Goal: Task Accomplishment & Management: Complete application form

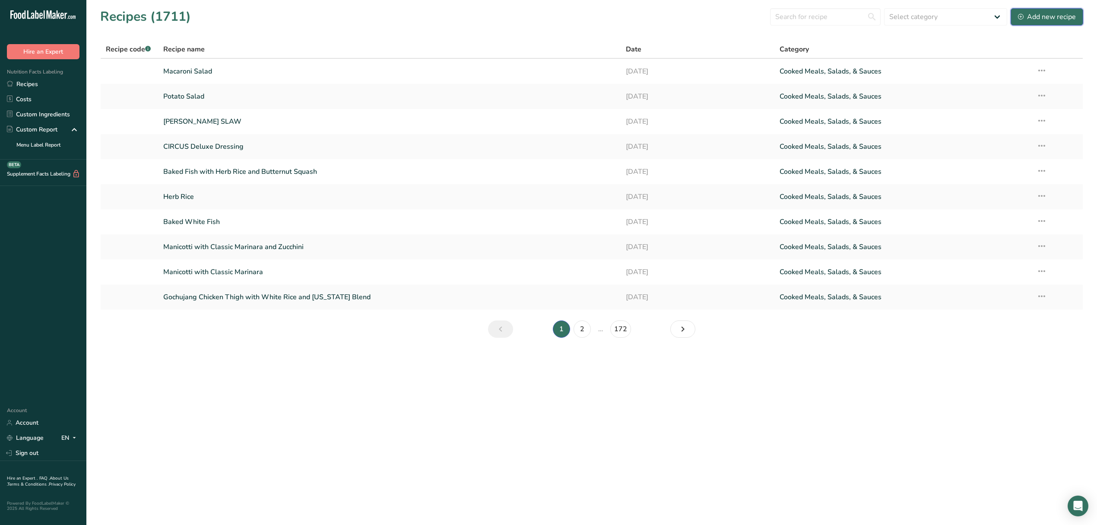
click at [1024, 13] on div "Add new recipe" at bounding box center [1047, 17] width 58 height 10
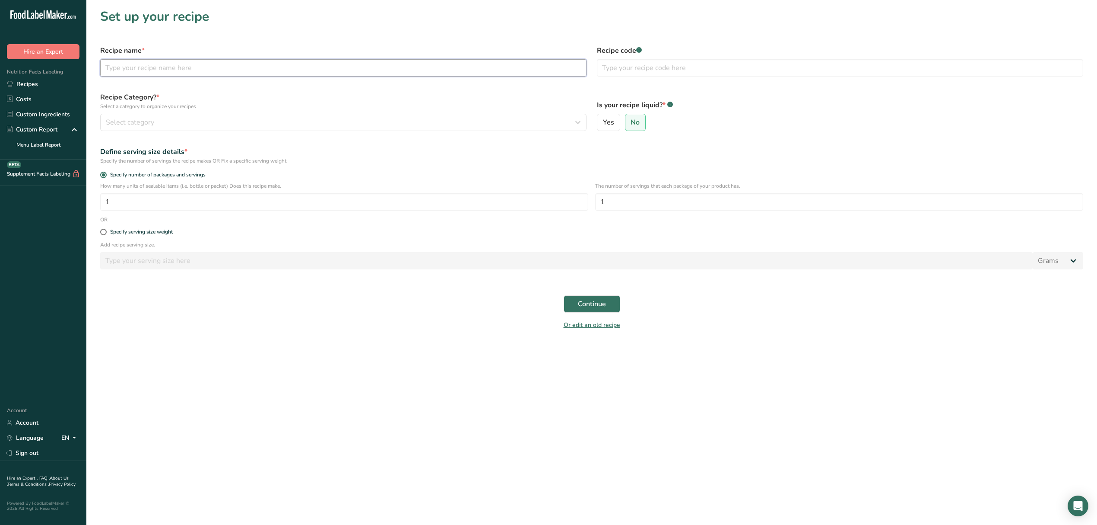
click at [239, 67] on input "text" at bounding box center [343, 67] width 487 height 17
type input "EGG SALAD"
click at [228, 114] on button "Select category" at bounding box center [343, 122] width 487 height 17
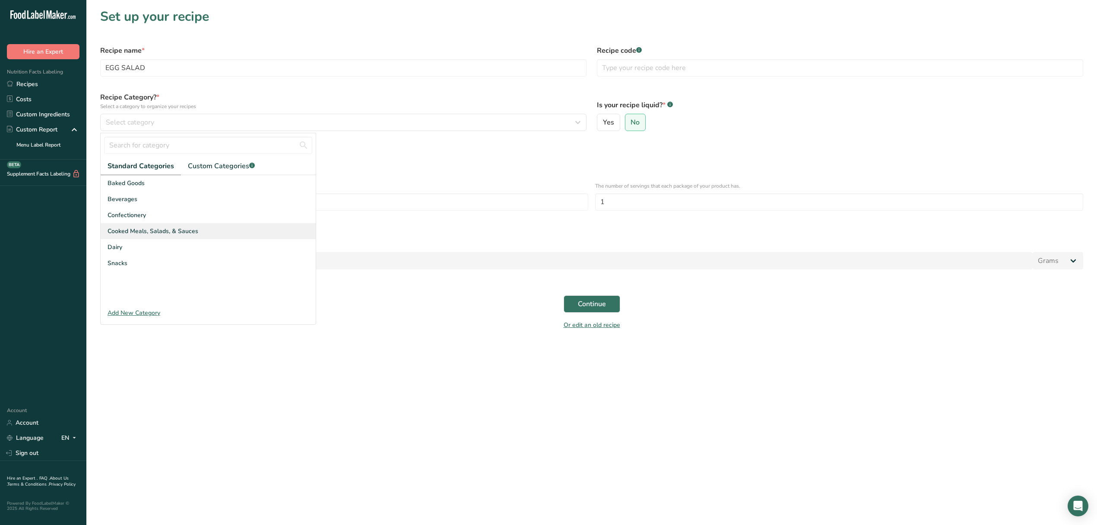
click at [241, 228] on div "Cooked Meals, Salads, & Sauces" at bounding box center [208, 231] width 215 height 16
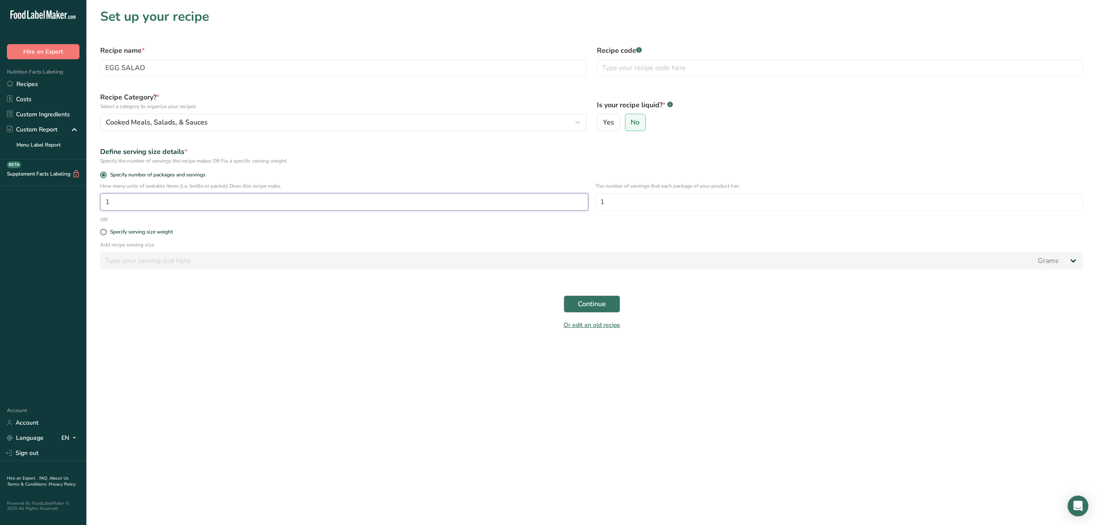
drag, startPoint x: 320, startPoint y: 201, endPoint x: 37, endPoint y: 226, distance: 284.6
click at [37, 226] on div ".a-20{fill:#fff;} Hire an Expert Nutrition Facts Labeling Recipes Costs Custom …" at bounding box center [548, 262] width 1097 height 525
type input "1.6"
drag, startPoint x: 626, startPoint y: 205, endPoint x: 522, endPoint y: 187, distance: 104.8
click at [522, 187] on div "How many units of sealable items (i.e. bottle or packet) Does this recipe make.…" at bounding box center [592, 199] width 994 height 34
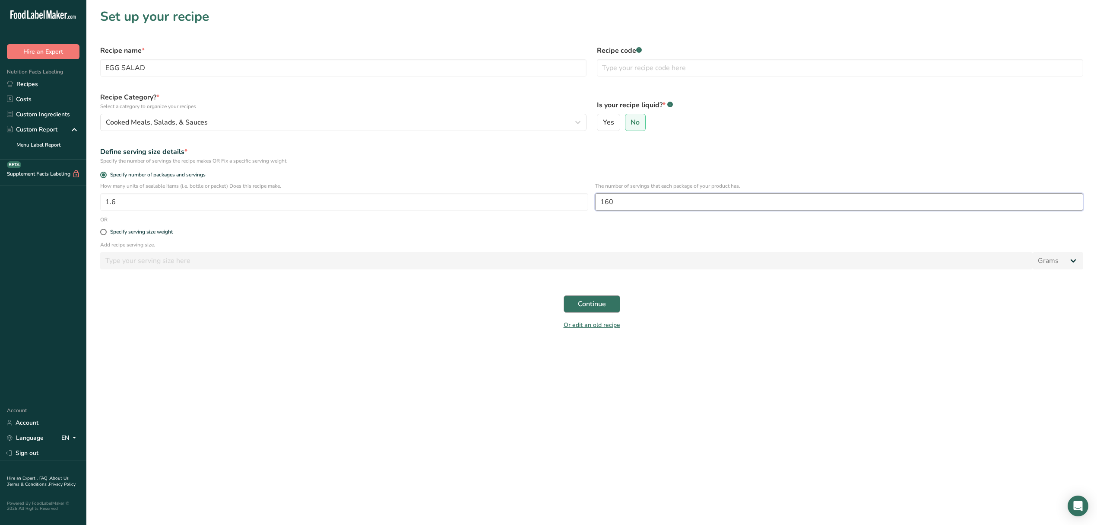
type input "160"
click at [605, 300] on span "Continue" at bounding box center [592, 304] width 28 height 10
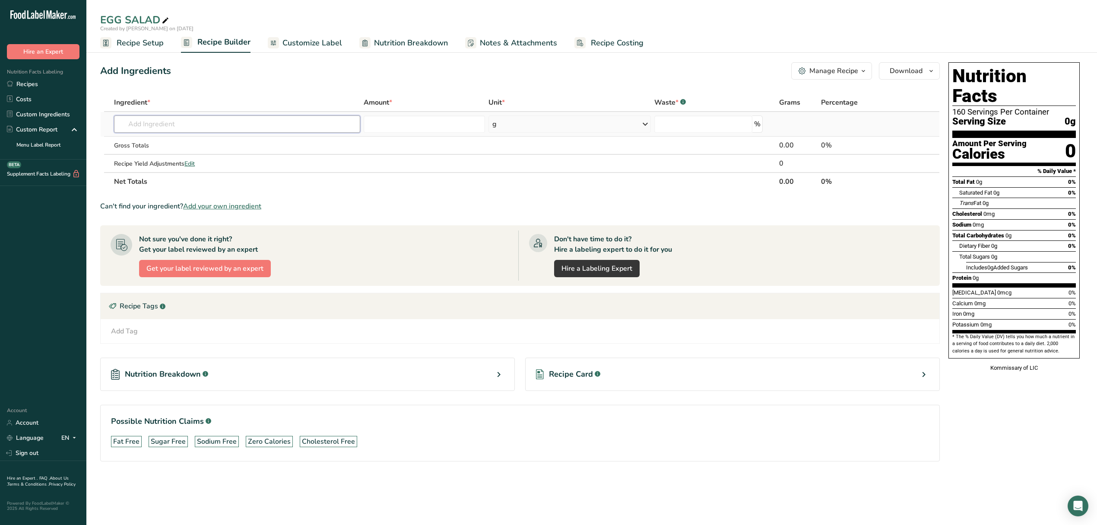
click at [240, 120] on input "text" at bounding box center [237, 123] width 246 height 17
type input "Egg"
click at [312, 143] on div "1129 Egg, whole, cooked, hard-boiled" at bounding box center [230, 141] width 218 height 9
type input "Egg, whole, cooked, hard-boiled"
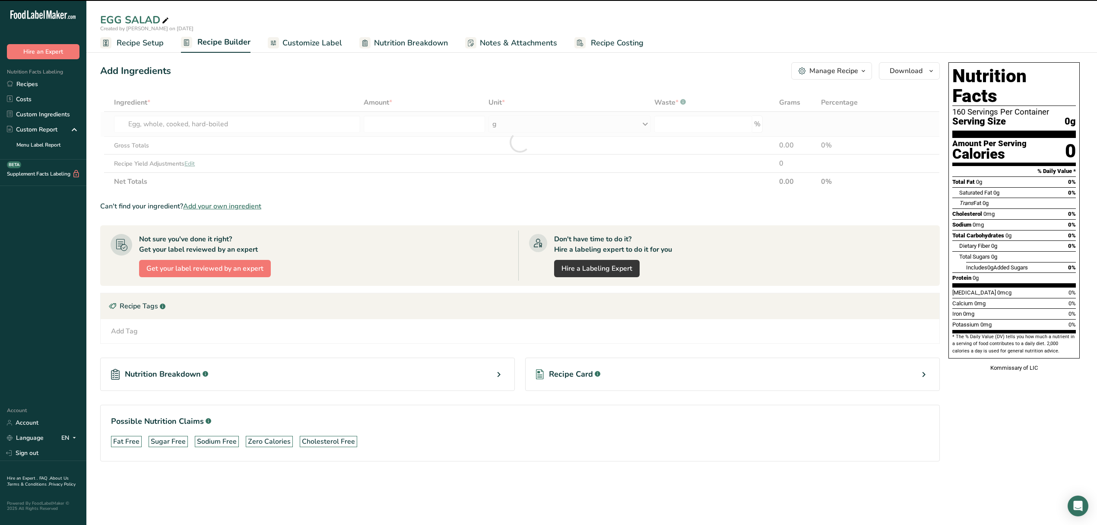
type input "0"
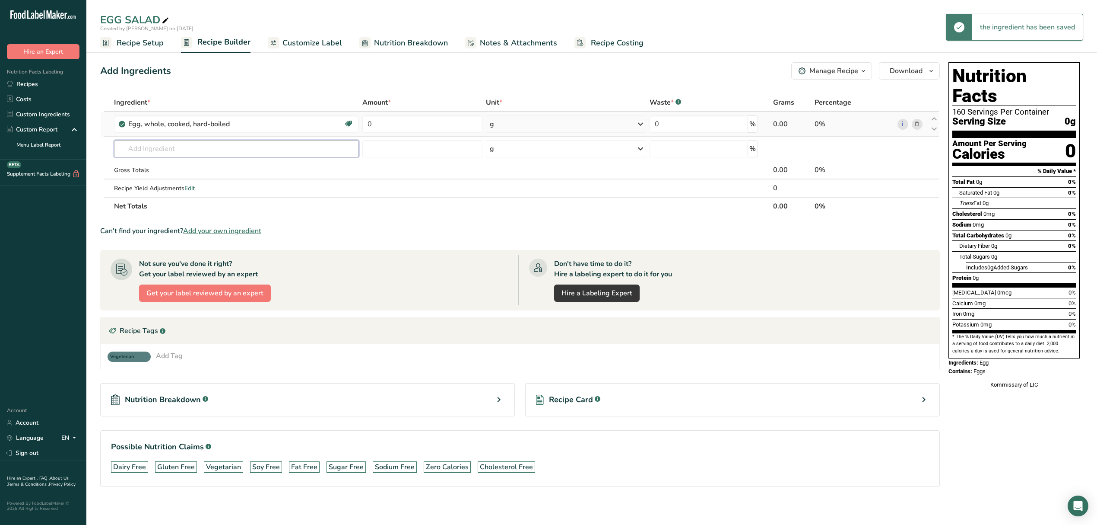
click at [312, 143] on input "text" at bounding box center [236, 148] width 245 height 17
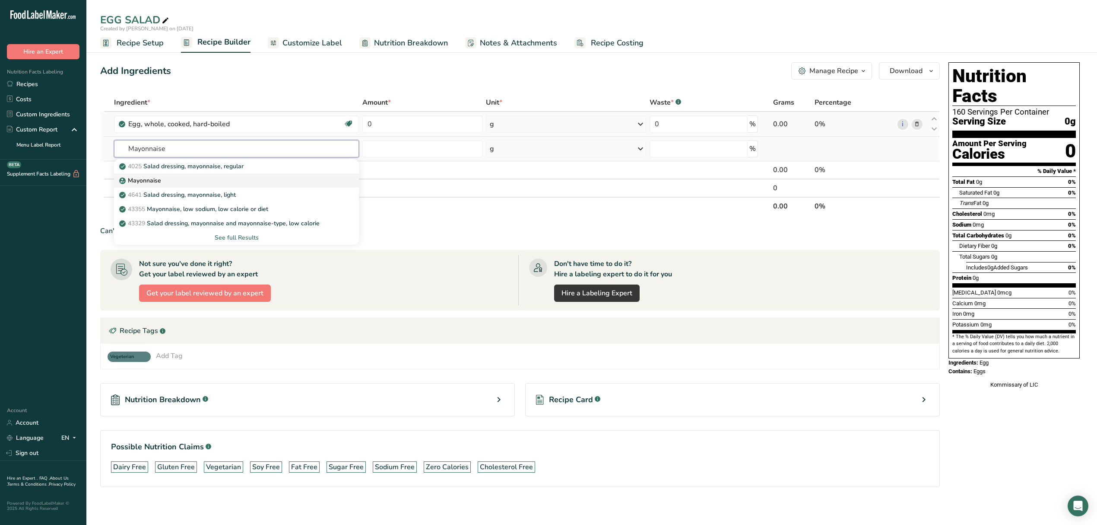
type input "Mayonnaise"
click at [171, 181] on div "Mayonnaise" at bounding box center [229, 180] width 217 height 9
type input "Mayonnaise"
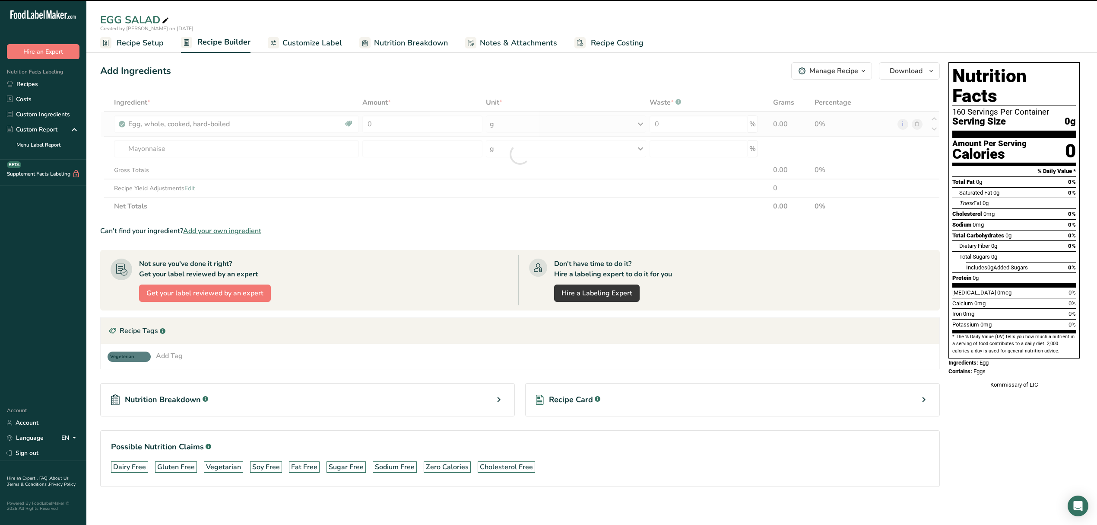
type input "0"
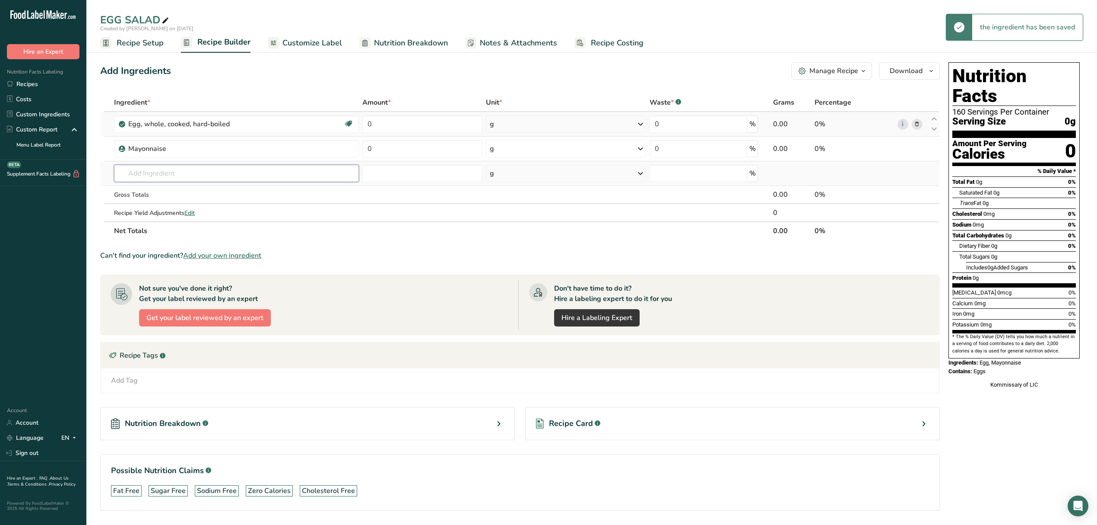
click at [235, 176] on input "text" at bounding box center [236, 173] width 245 height 17
type input "White Pepper"
click at [227, 189] on div "2032 Spices, pepper, white" at bounding box center [229, 190] width 217 height 9
type input "Spices, pepper, white"
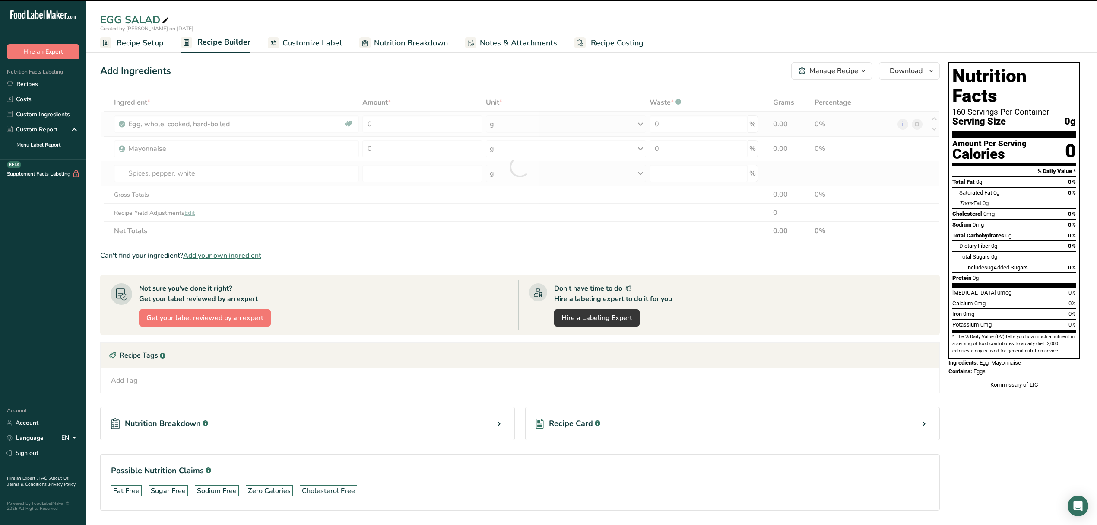
type input "0"
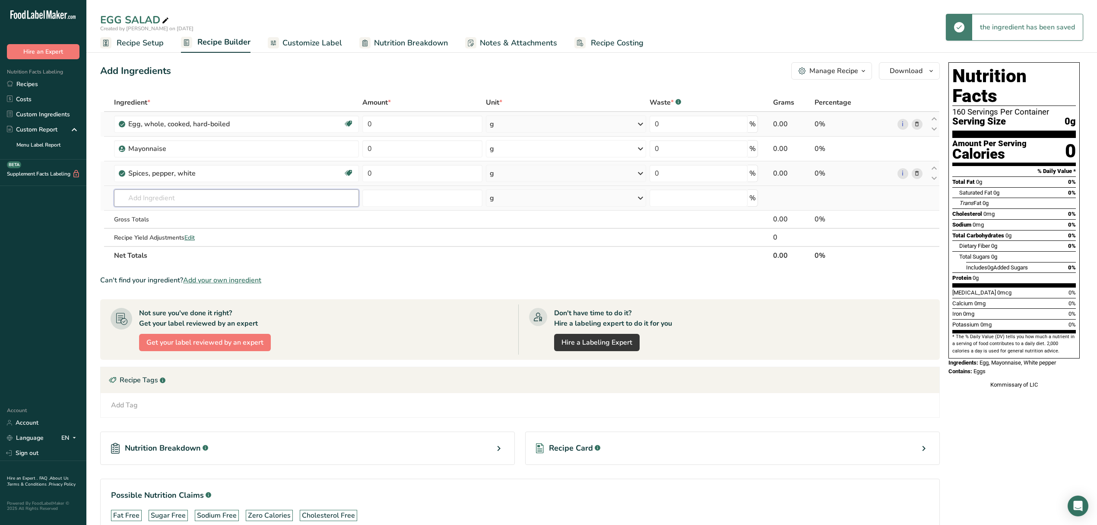
click at [219, 193] on input "text" at bounding box center [236, 197] width 245 height 17
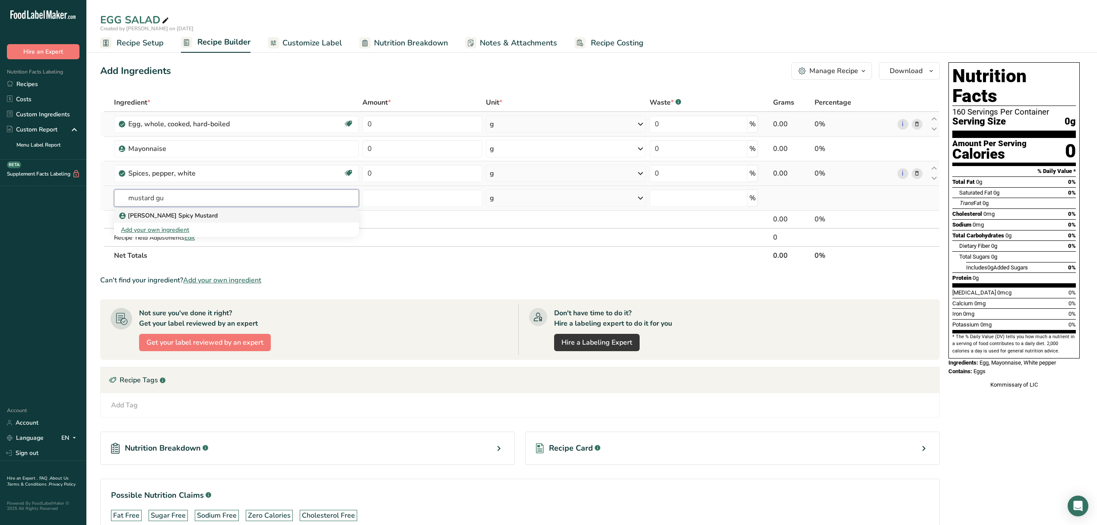
type input "mustard gu"
click at [196, 213] on div "[PERSON_NAME] Spicy Mustard" at bounding box center [229, 215] width 217 height 9
type input "[PERSON_NAME] Spicy Mustard"
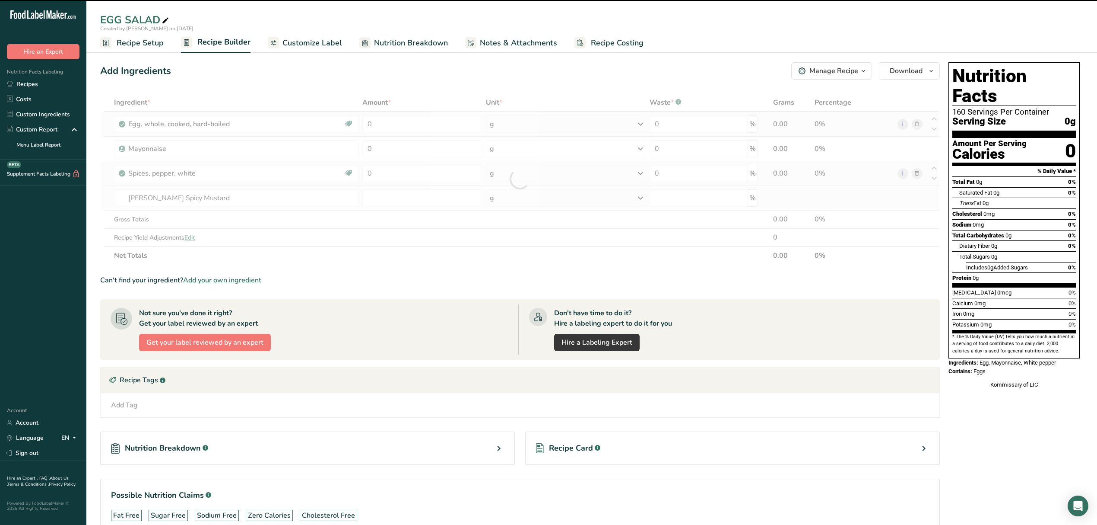
type input "0"
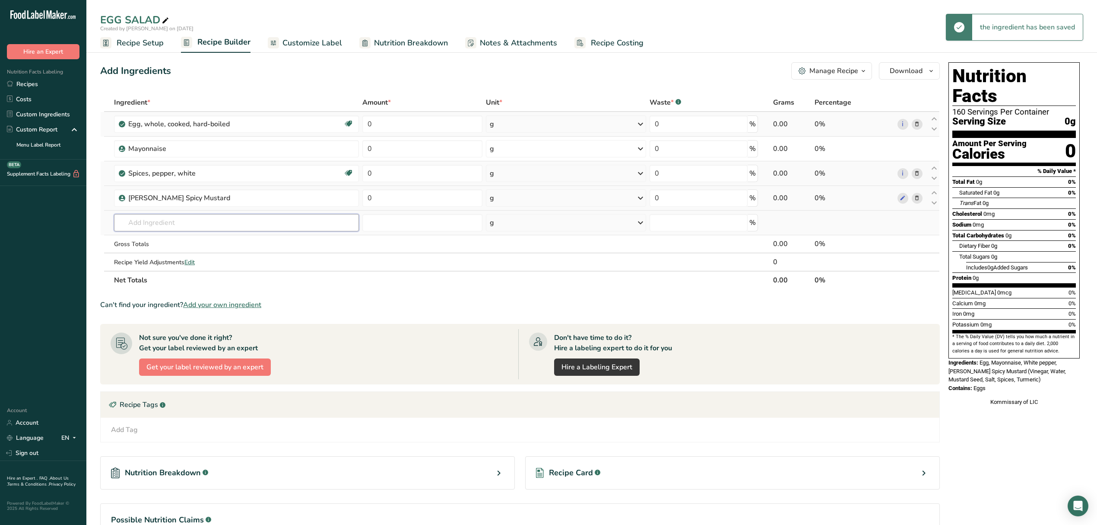
click at [197, 222] on input "text" at bounding box center [236, 222] width 245 height 17
type input "sea sa"
click at [177, 239] on div "Sea Salt" at bounding box center [229, 239] width 217 height 9
type input "Sea Salt"
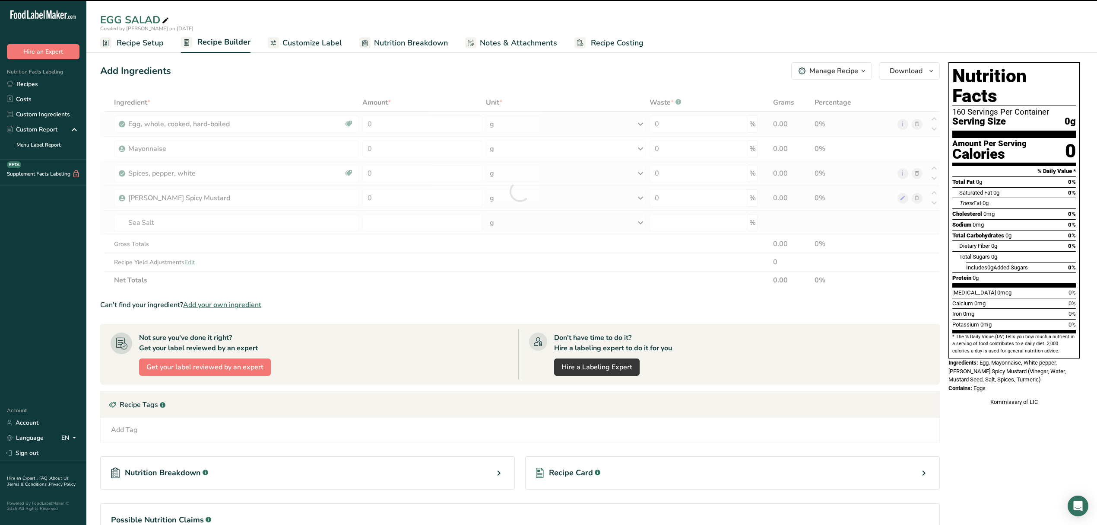
type input "0"
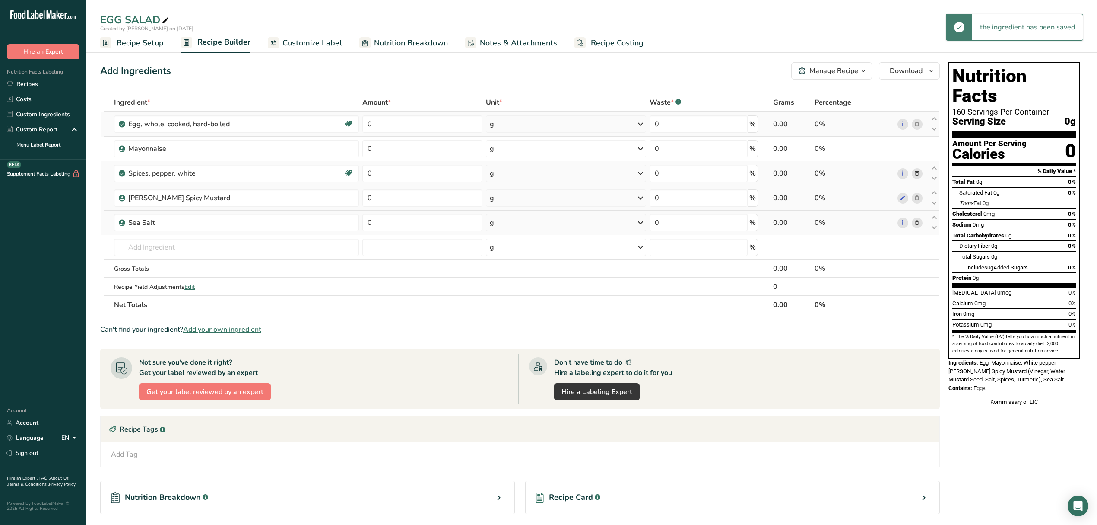
click at [913, 225] on span at bounding box center [917, 222] width 10 height 10
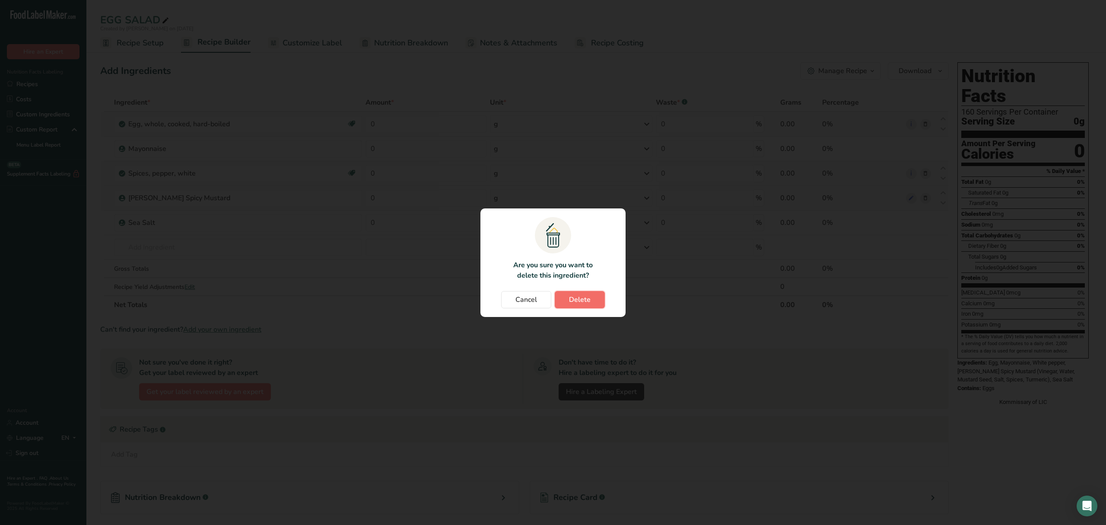
click at [585, 306] on button "Delete" at bounding box center [580, 299] width 50 height 17
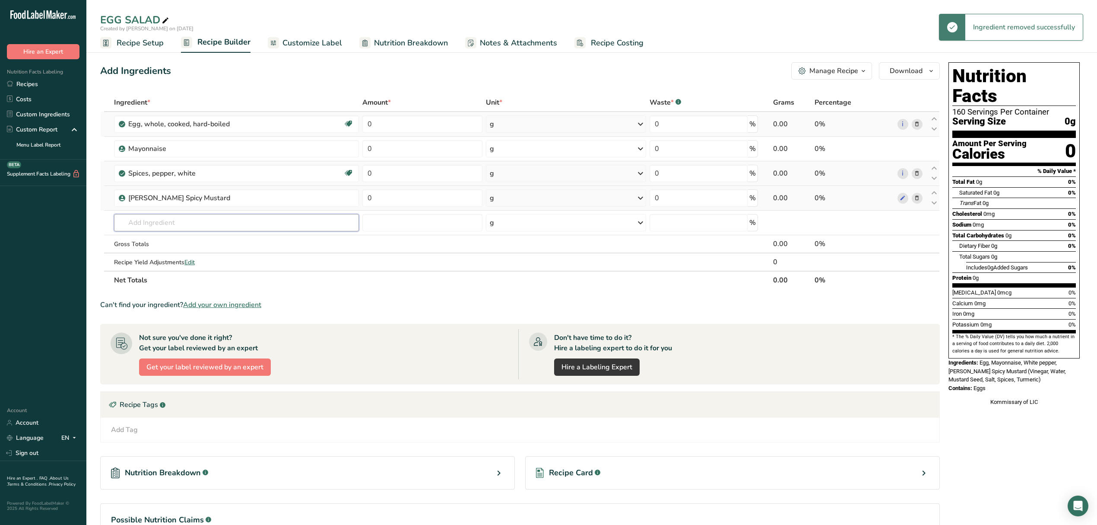
click at [151, 227] on input "text" at bounding box center [236, 222] width 245 height 17
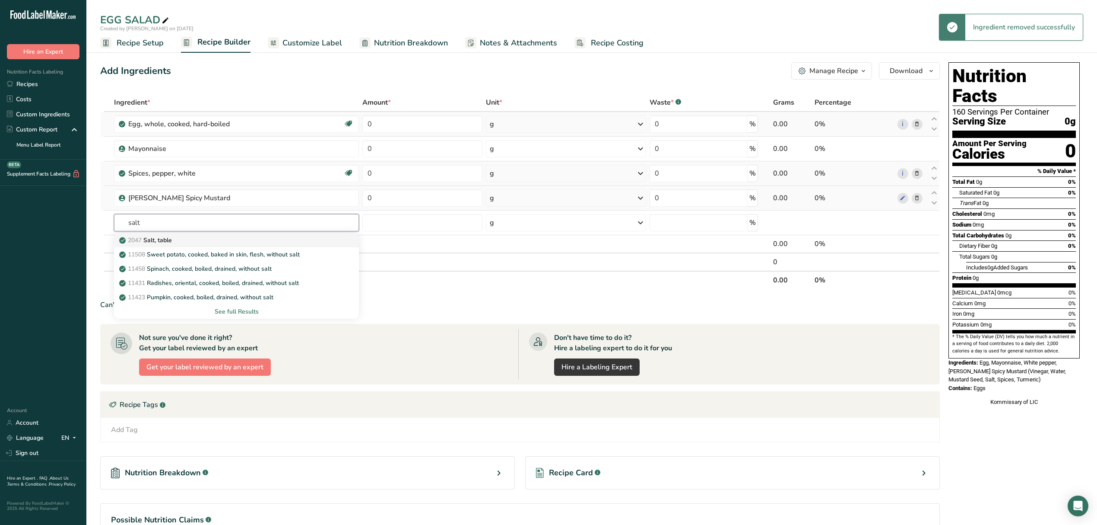
type input "salt"
click at [171, 242] on p "2047 Salt, table" at bounding box center [146, 239] width 51 height 9
type input "Salt, table"
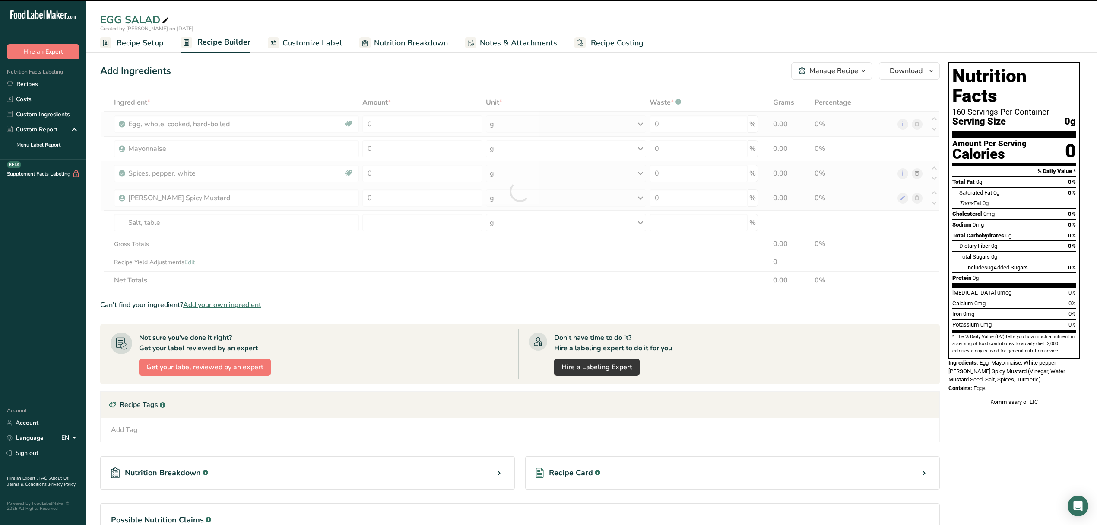
type input "0"
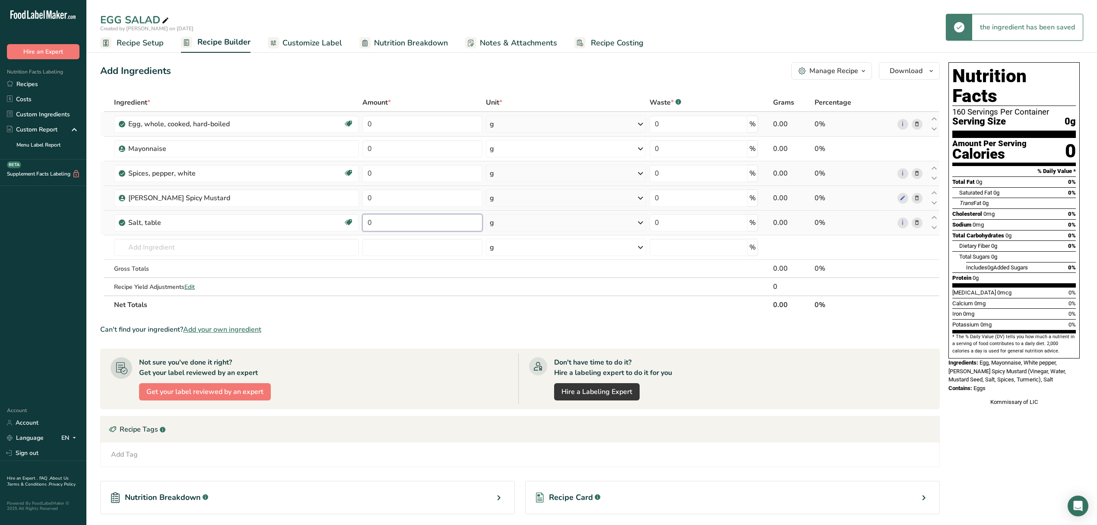
click at [404, 223] on input "0" at bounding box center [423, 222] width 120 height 17
drag, startPoint x: 404, startPoint y: 223, endPoint x: 287, endPoint y: 213, distance: 116.7
click at [287, 213] on tr "Salt, table Dairy free Gluten free Vegan Vegetarian Soy free 0 g Portions 1 tsp…" at bounding box center [520, 222] width 839 height 25
type input "4"
click at [517, 215] on div "Ingredient * Amount * Unit * Waste * .a-a{fill:#347362;}.b-a{fill:#fff;} Grams …" at bounding box center [520, 203] width 840 height 220
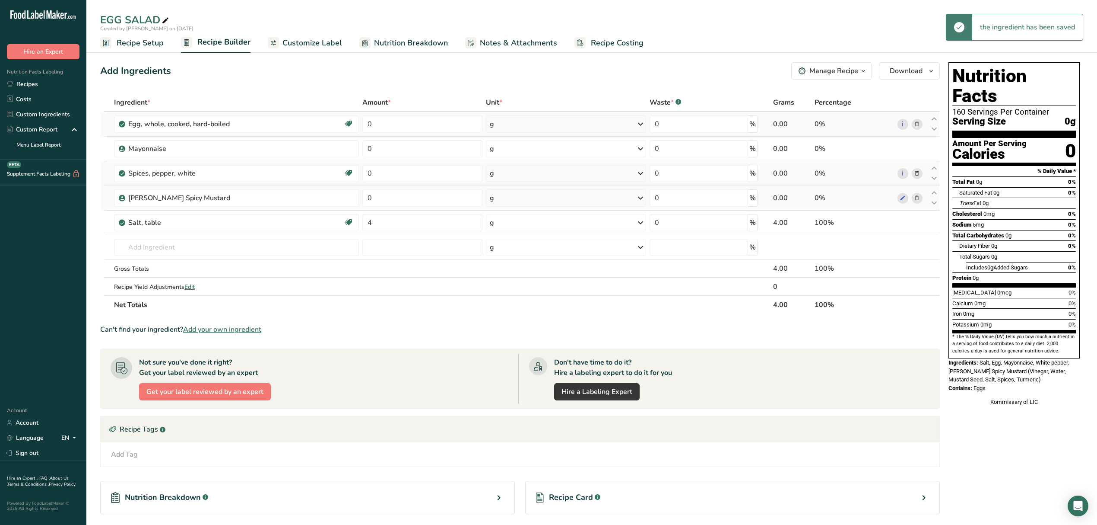
click at [510, 226] on div "g" at bounding box center [566, 222] width 160 height 17
click at [503, 350] on div "See more" at bounding box center [527, 351] width 73 height 9
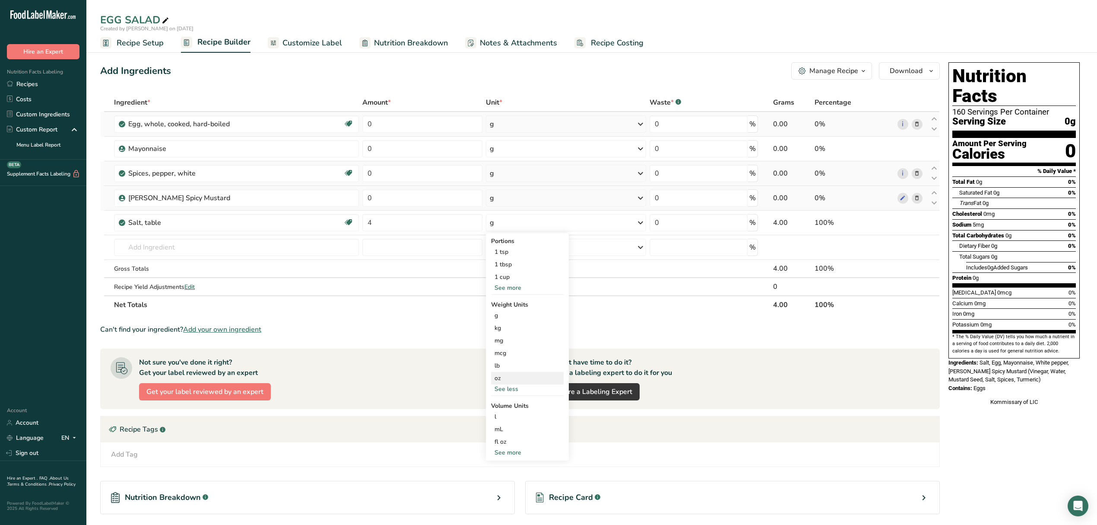
click at [507, 378] on div "oz" at bounding box center [527, 378] width 73 height 13
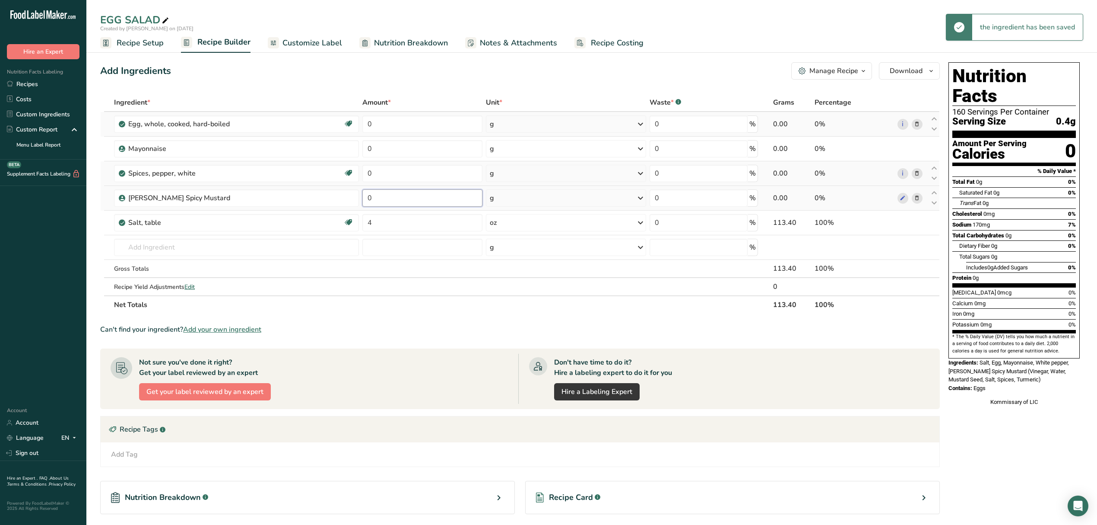
click at [445, 196] on input "0" at bounding box center [423, 197] width 120 height 17
type input "1.25"
click at [501, 197] on div "Ingredient * Amount * Unit * Waste * .a-a{fill:#347362;}.b-a{fill:#fff;} Grams …" at bounding box center [520, 203] width 840 height 220
click at [511, 201] on div "g" at bounding box center [566, 197] width 161 height 17
click at [506, 329] on div "See more" at bounding box center [527, 329] width 73 height 9
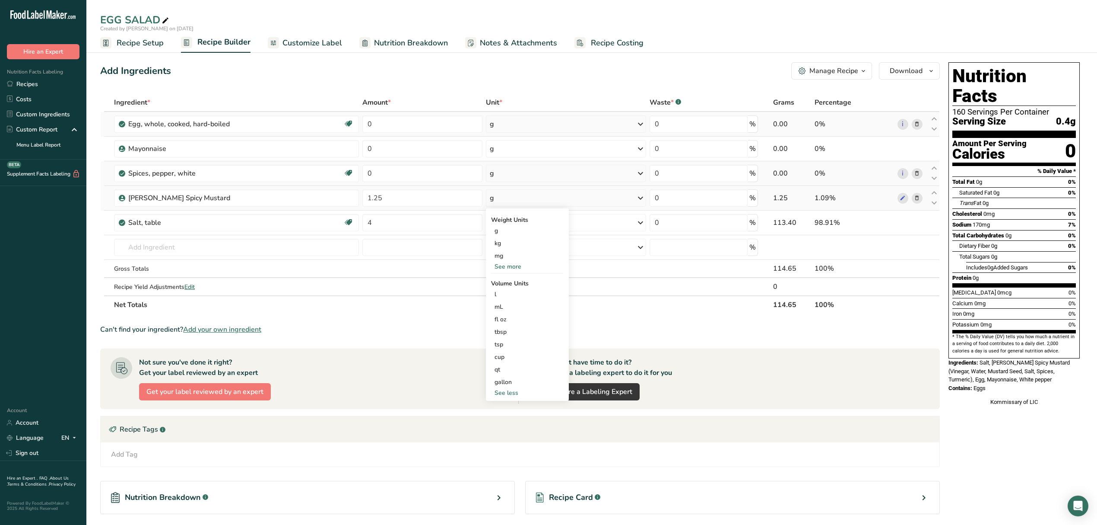
click at [519, 268] on div "See more" at bounding box center [527, 266] width 73 height 9
click at [511, 279] on div "lb" at bounding box center [527, 280] width 73 height 13
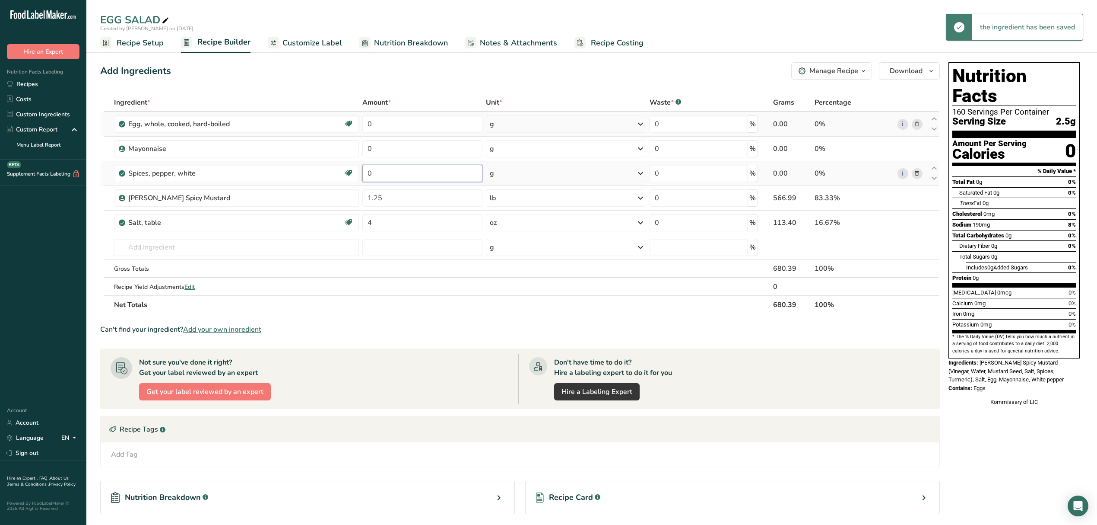
click at [434, 168] on input "0" at bounding box center [423, 173] width 120 height 17
type input "1"
click at [529, 168] on div "Ingredient * Amount * Unit * Waste * .a-a{fill:#347362;}.b-a{fill:#fff;} Grams …" at bounding box center [520, 203] width 840 height 220
click at [529, 174] on div "g" at bounding box center [566, 173] width 161 height 17
click at [503, 282] on div "See more" at bounding box center [527, 280] width 73 height 9
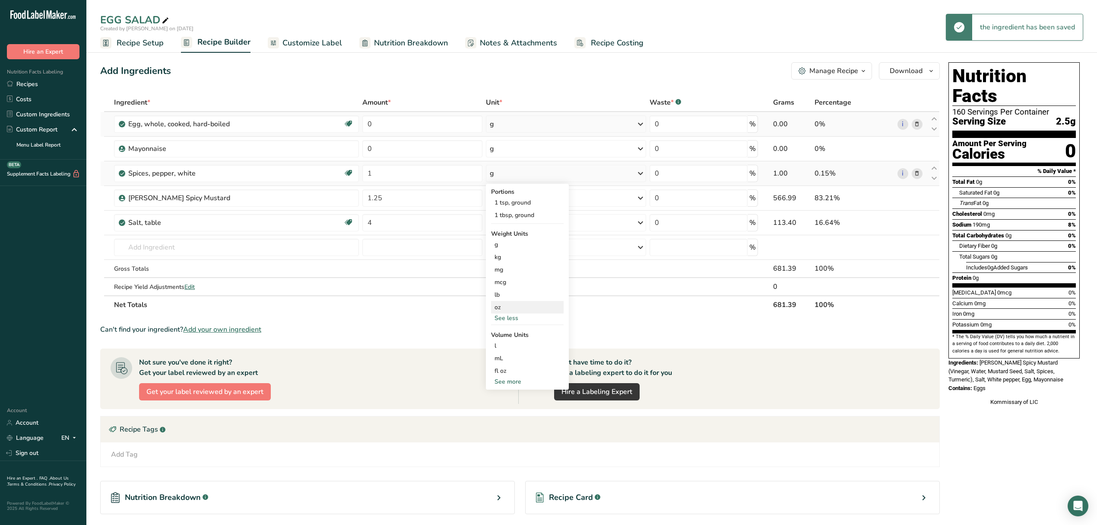
click at [517, 307] on div "oz" at bounding box center [527, 307] width 73 height 13
click at [419, 149] on input "0" at bounding box center [423, 148] width 120 height 17
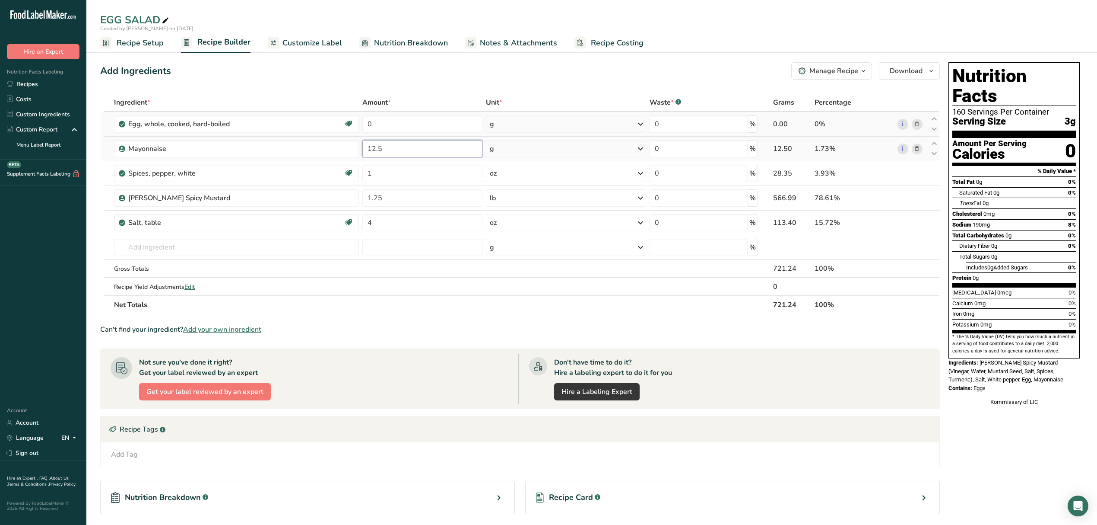
type input "12.5"
click at [496, 143] on div "Ingredient * Amount * Unit * Waste * .a-a{fill:#347362;}.b-a{fill:#fff;} Grams …" at bounding box center [520, 203] width 840 height 220
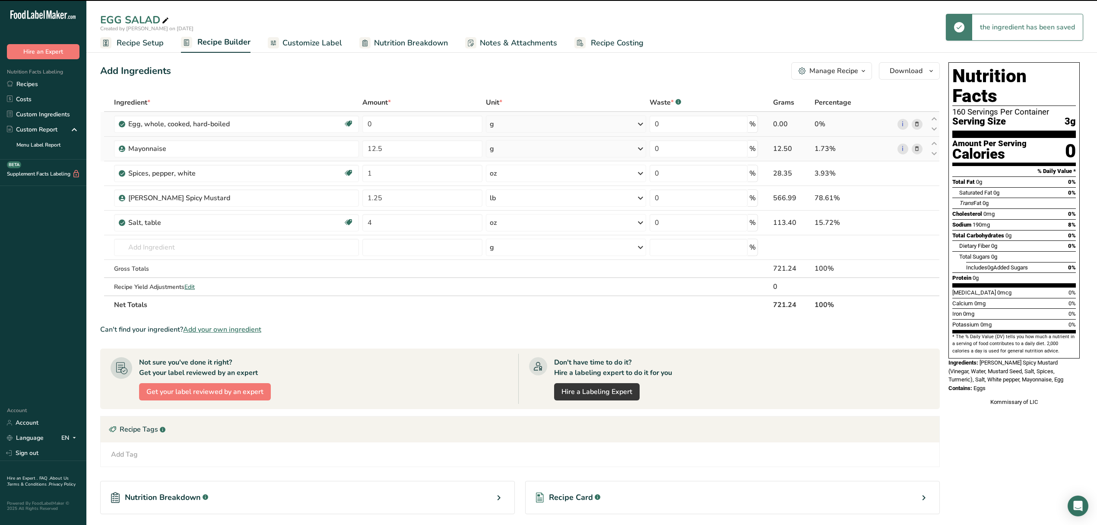
click at [505, 151] on div "g" at bounding box center [566, 148] width 161 height 17
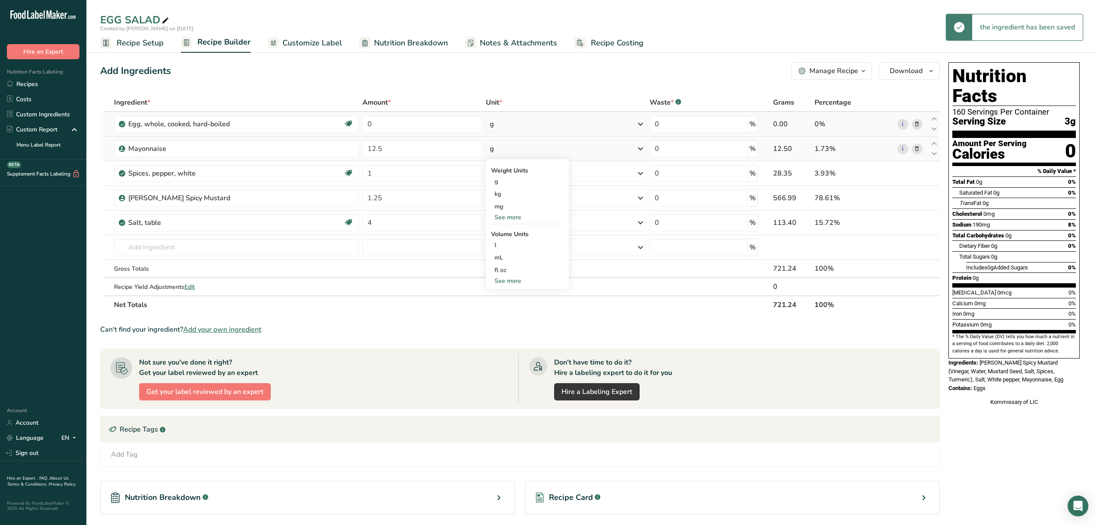
click at [511, 220] on div "See more" at bounding box center [527, 217] width 73 height 9
click at [506, 229] on div "lb" at bounding box center [527, 231] width 73 height 13
click at [436, 129] on input "0" at bounding box center [423, 123] width 120 height 17
type input "50"
click at [510, 128] on div "Ingredient * Amount * Unit * Waste * .a-a{fill:#347362;}.b-a{fill:#fff;} Grams …" at bounding box center [520, 203] width 840 height 220
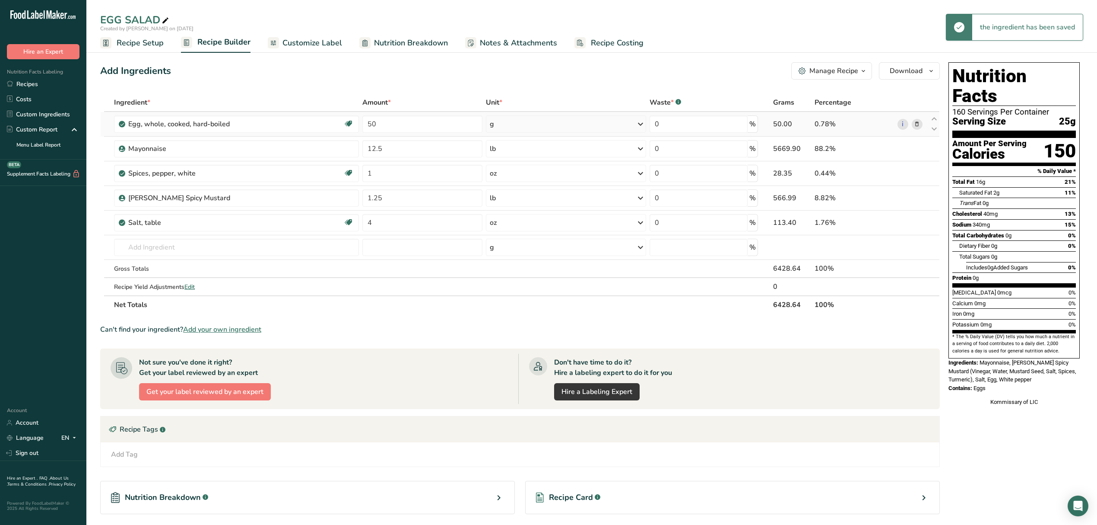
click at [507, 123] on div "g" at bounding box center [566, 123] width 160 height 17
click at [505, 244] on div "See more" at bounding box center [527, 243] width 73 height 9
click at [505, 255] on div "lb" at bounding box center [527, 257] width 73 height 13
click at [852, 73] on div "Manage Recipe" at bounding box center [834, 71] width 49 height 10
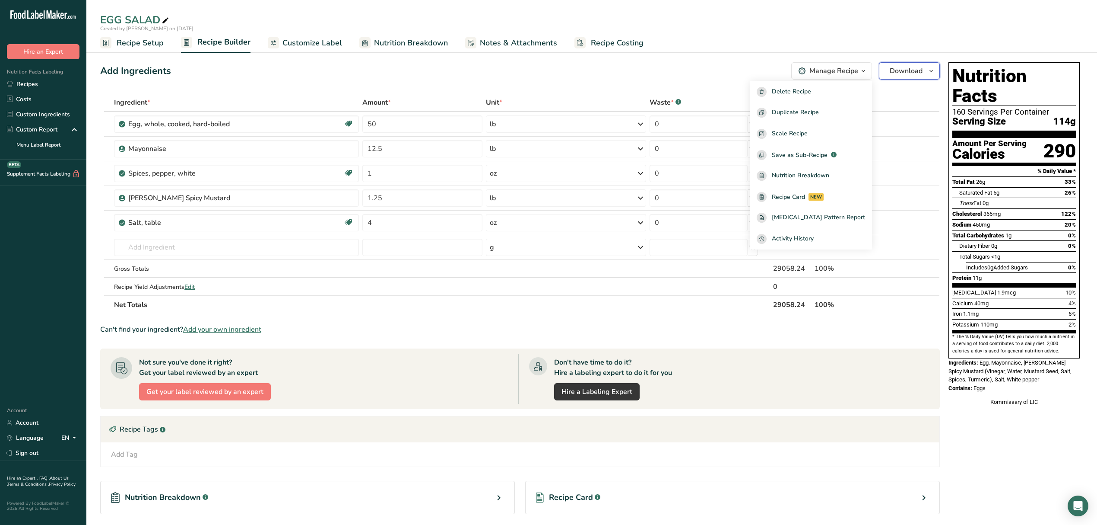
click at [896, 70] on span "Download" at bounding box center [906, 71] width 33 height 10
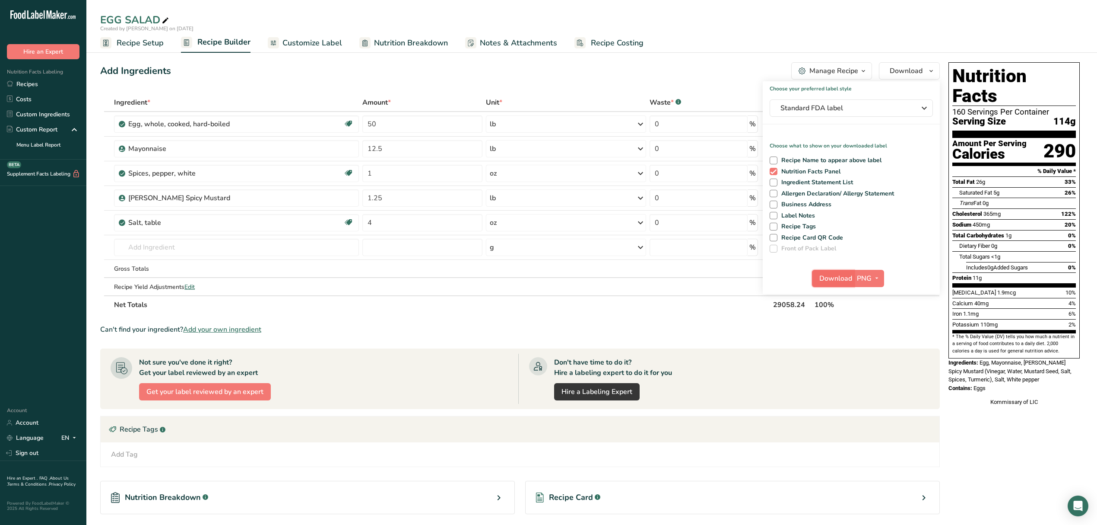
click at [839, 280] on span "Download" at bounding box center [836, 278] width 33 height 10
drag, startPoint x: 982, startPoint y: 343, endPoint x: 1010, endPoint y: 368, distance: 38.0
click at [1010, 368] on div "Nutrition Facts 160 Servings Per Container Serving Size 114g Amount Per Serving…" at bounding box center [1014, 234] width 138 height 350
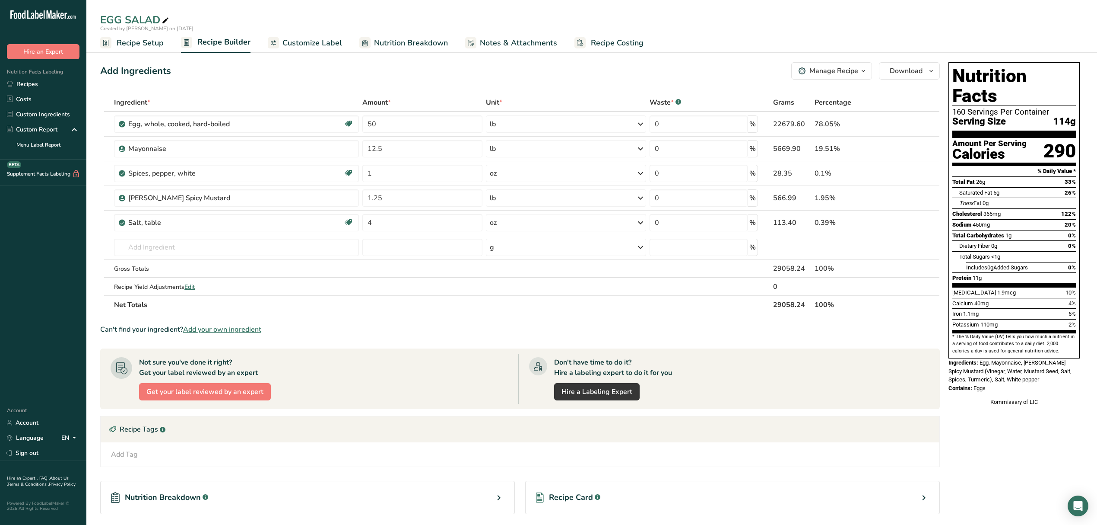
copy div "Egg, Mayonnaise, [PERSON_NAME] Spicy Mustard (Vinegar, Water, Mustard Seed, Sal…"
